Goal: Transaction & Acquisition: Purchase product/service

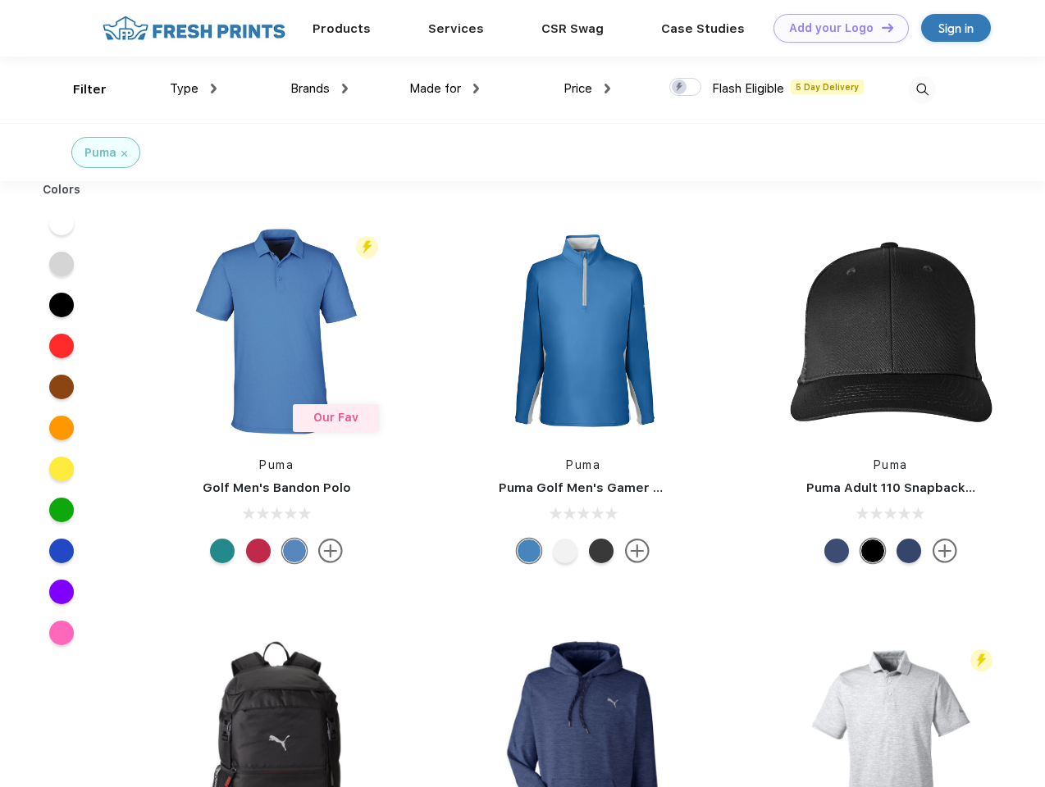
click at [835, 28] on link "Add your Logo Design Tool" at bounding box center [840, 28] width 135 height 29
click at [0, 0] on div "Design Tool" at bounding box center [0, 0] width 0 height 0
click at [880, 27] on link "Add your Logo Design Tool" at bounding box center [840, 28] width 135 height 29
click at [79, 89] on div "Filter" at bounding box center [90, 89] width 34 height 19
click at [194, 89] on span "Type" at bounding box center [184, 88] width 29 height 15
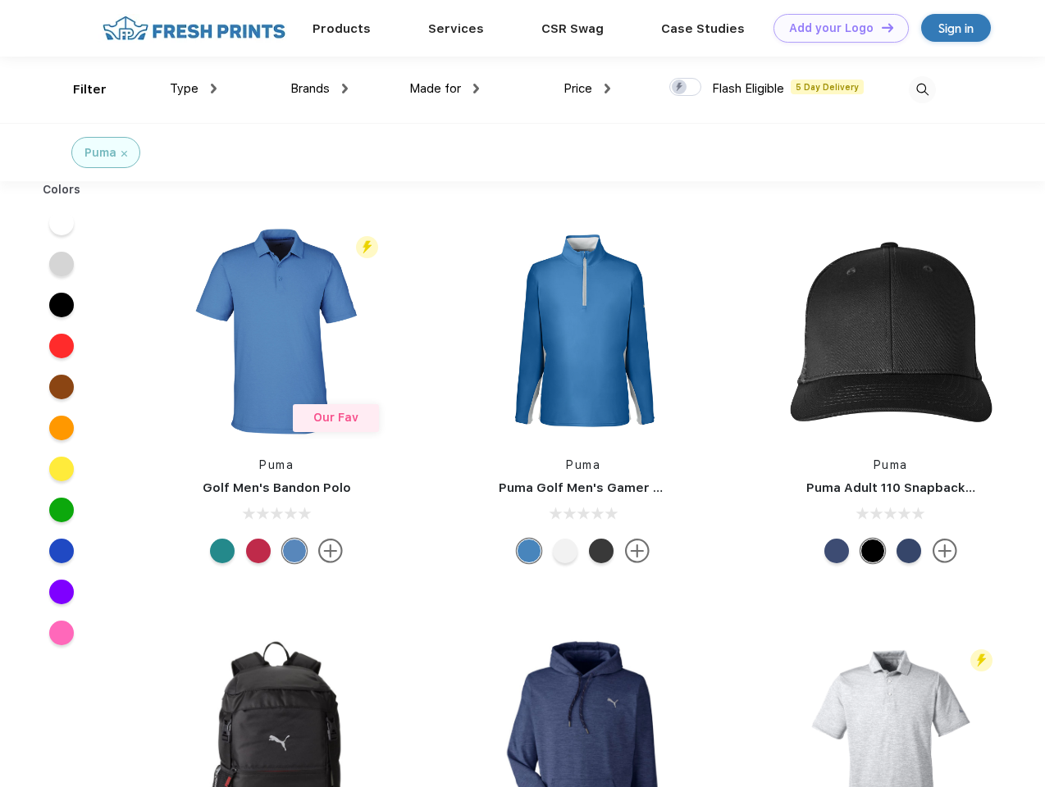
click at [319, 89] on span "Brands" at bounding box center [309, 88] width 39 height 15
click at [444, 89] on span "Made for" at bounding box center [435, 88] width 52 height 15
click at [587, 89] on span "Price" at bounding box center [577, 88] width 29 height 15
click at [686, 88] on div at bounding box center [685, 87] width 32 height 18
click at [680, 88] on input "checkbox" at bounding box center [674, 82] width 11 height 11
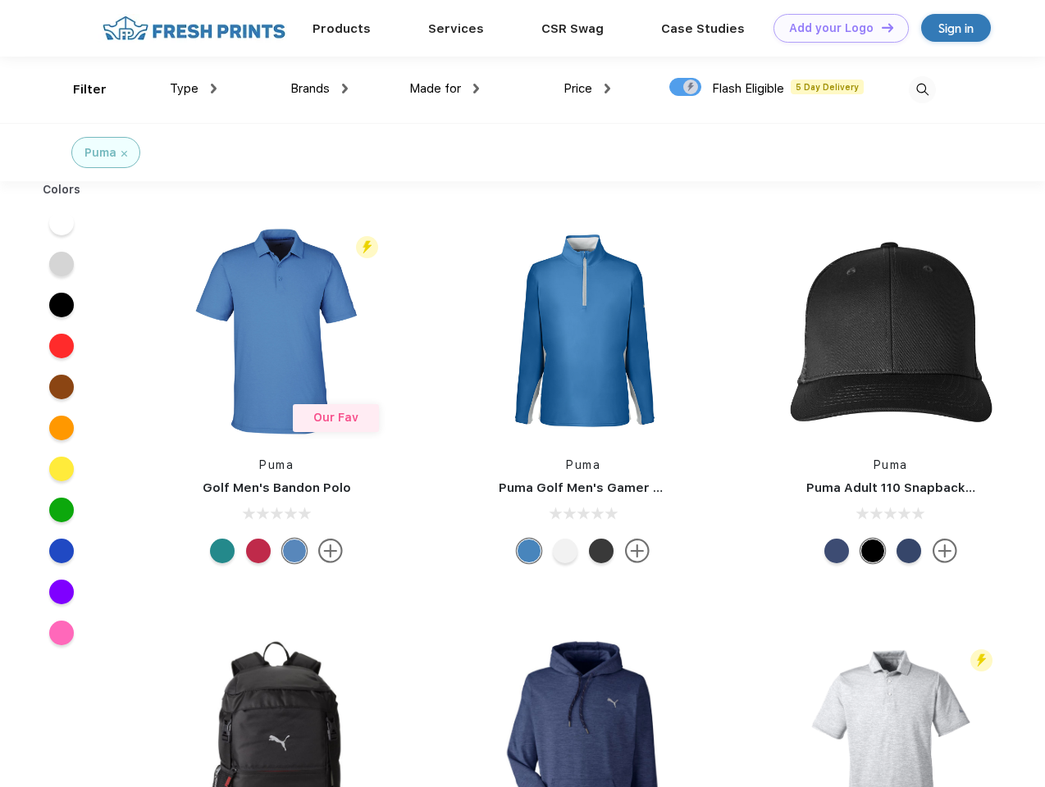
click at [922, 89] on img at bounding box center [922, 89] width 27 height 27
